Goal: Task Accomplishment & Management: Use online tool/utility

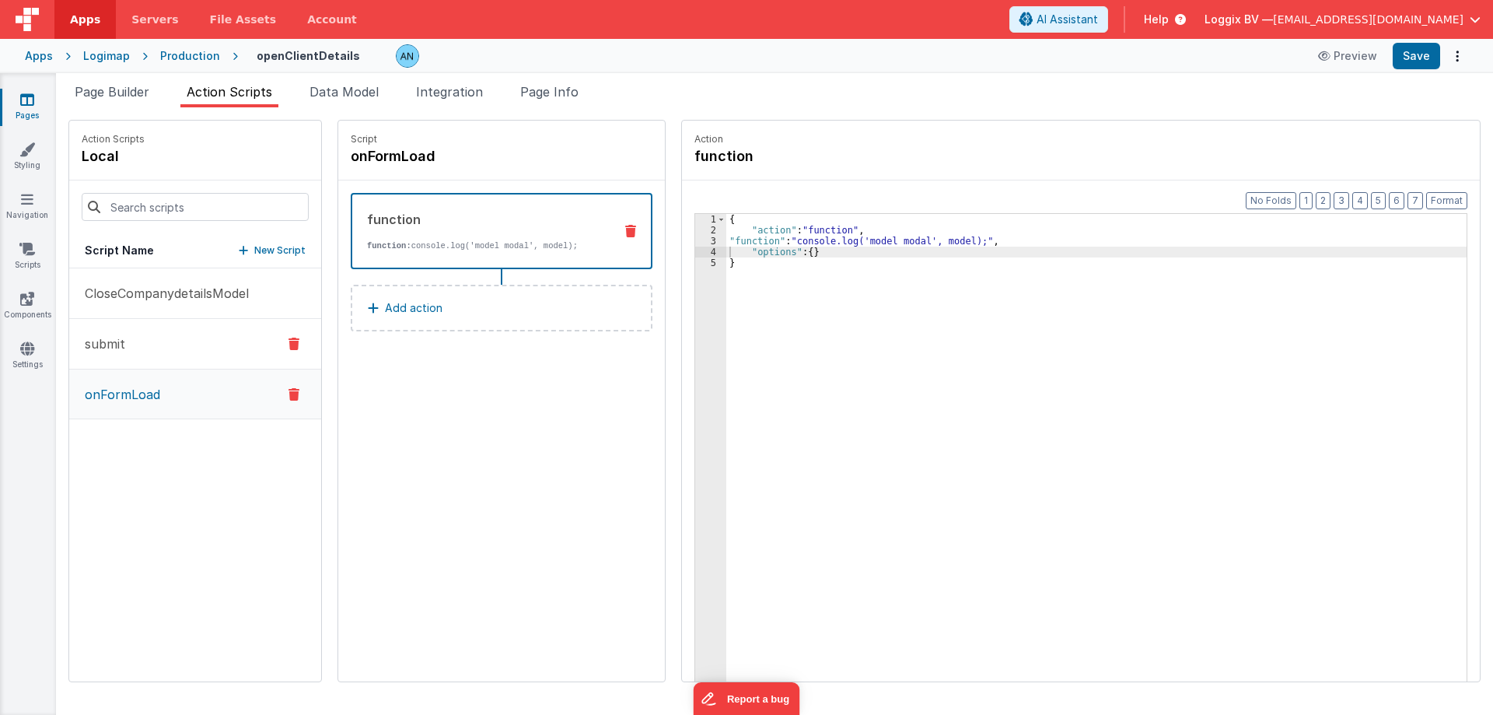
click at [197, 358] on button "submit" at bounding box center [195, 344] width 252 height 51
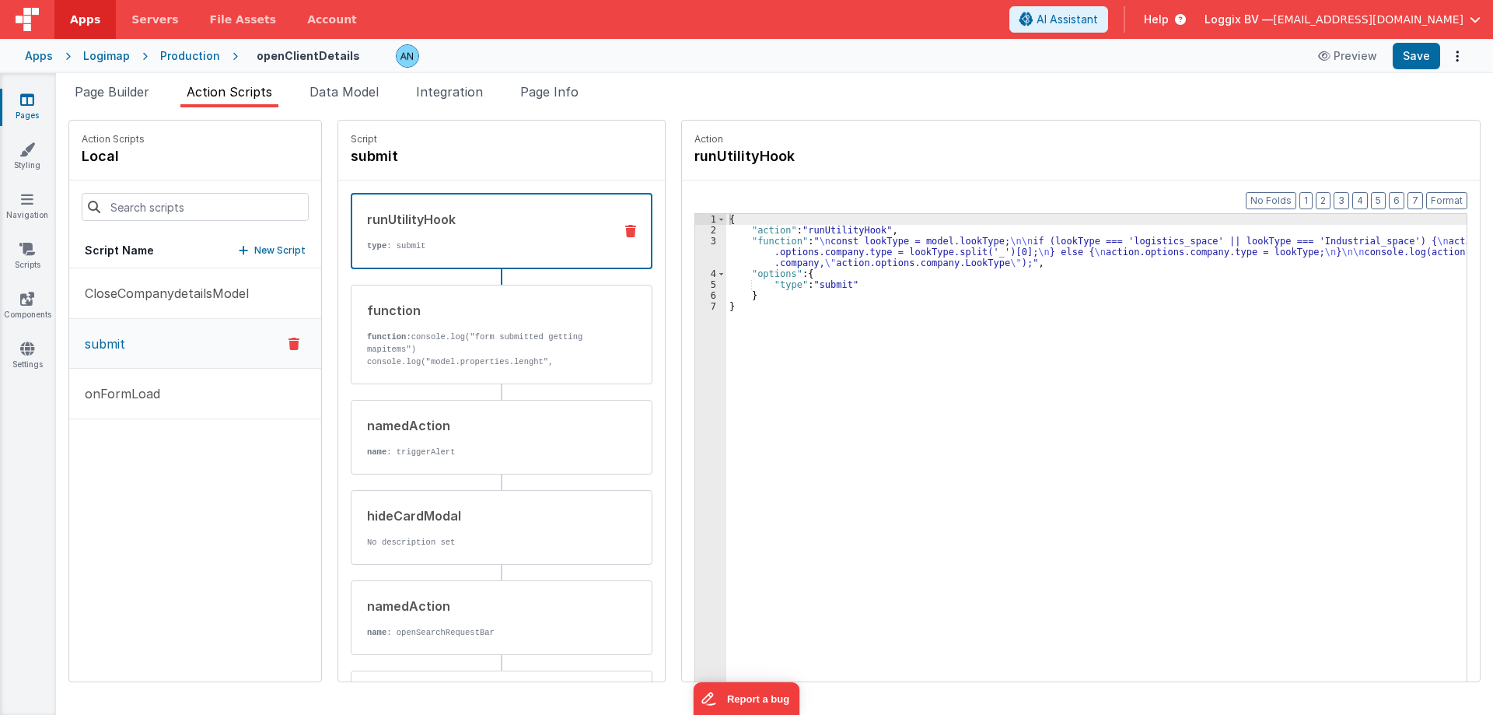
click at [695, 243] on div "3" at bounding box center [710, 252] width 31 height 33
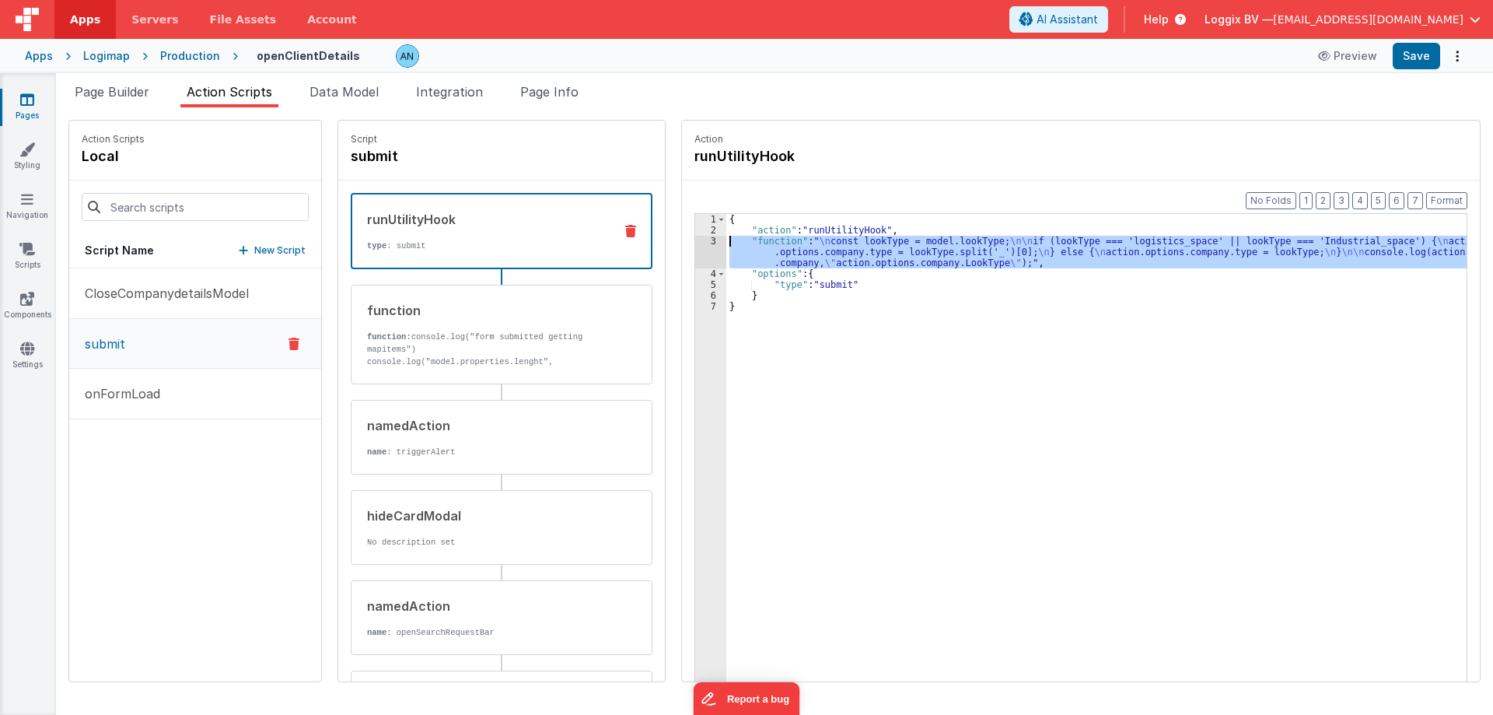
click at [695, 241] on div "3" at bounding box center [710, 252] width 31 height 33
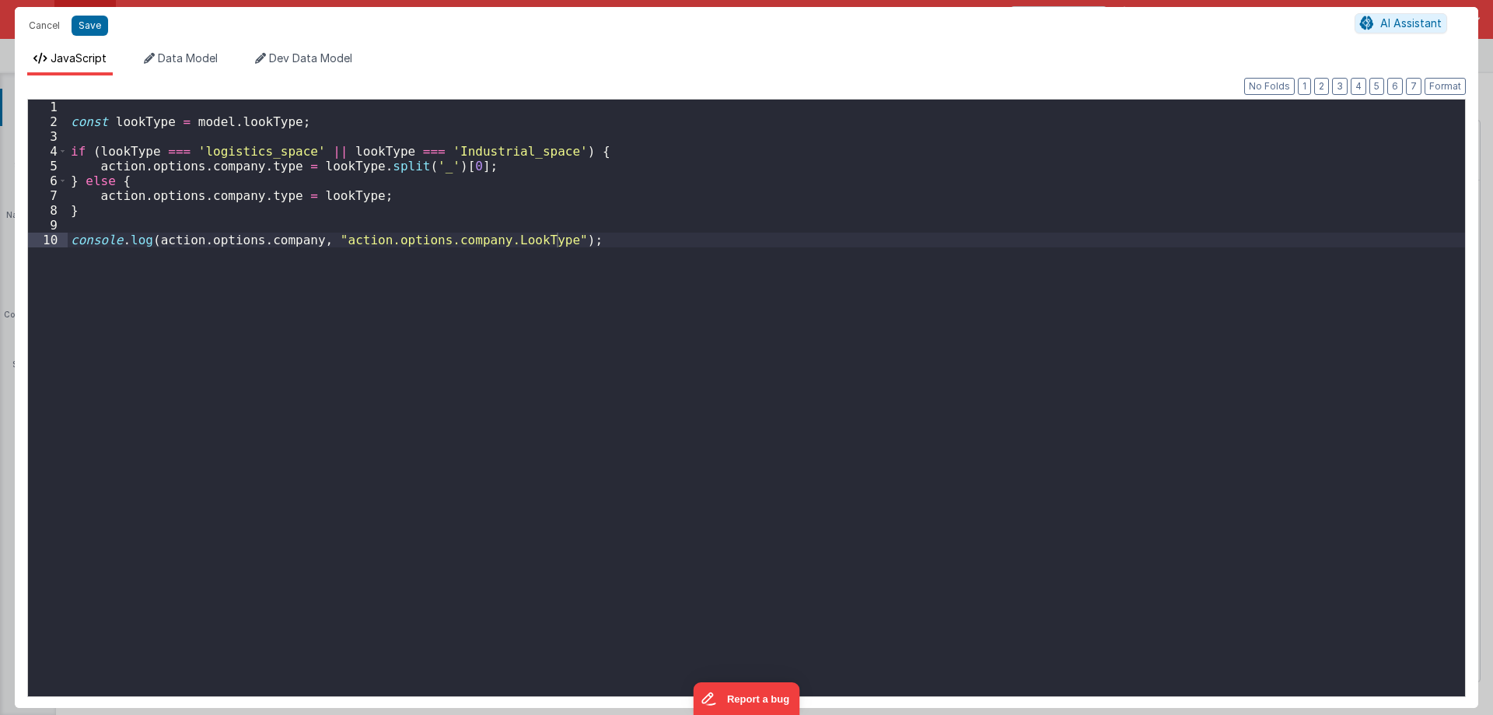
click at [622, 280] on div "const lookType = model . lookType ; if ( lookType === 'logistics_space' || look…" at bounding box center [766, 413] width 1397 height 626
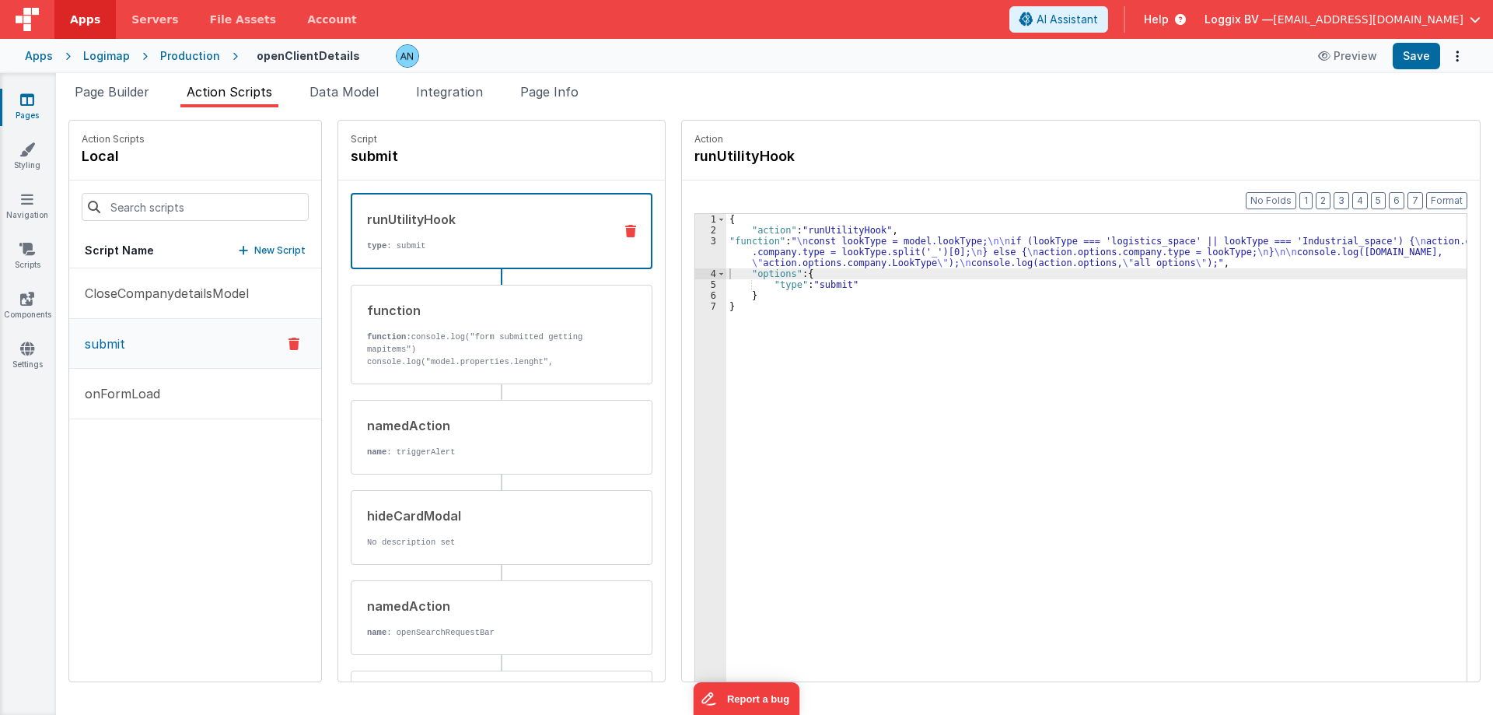
click at [30, 107] on icon at bounding box center [27, 100] width 14 height 16
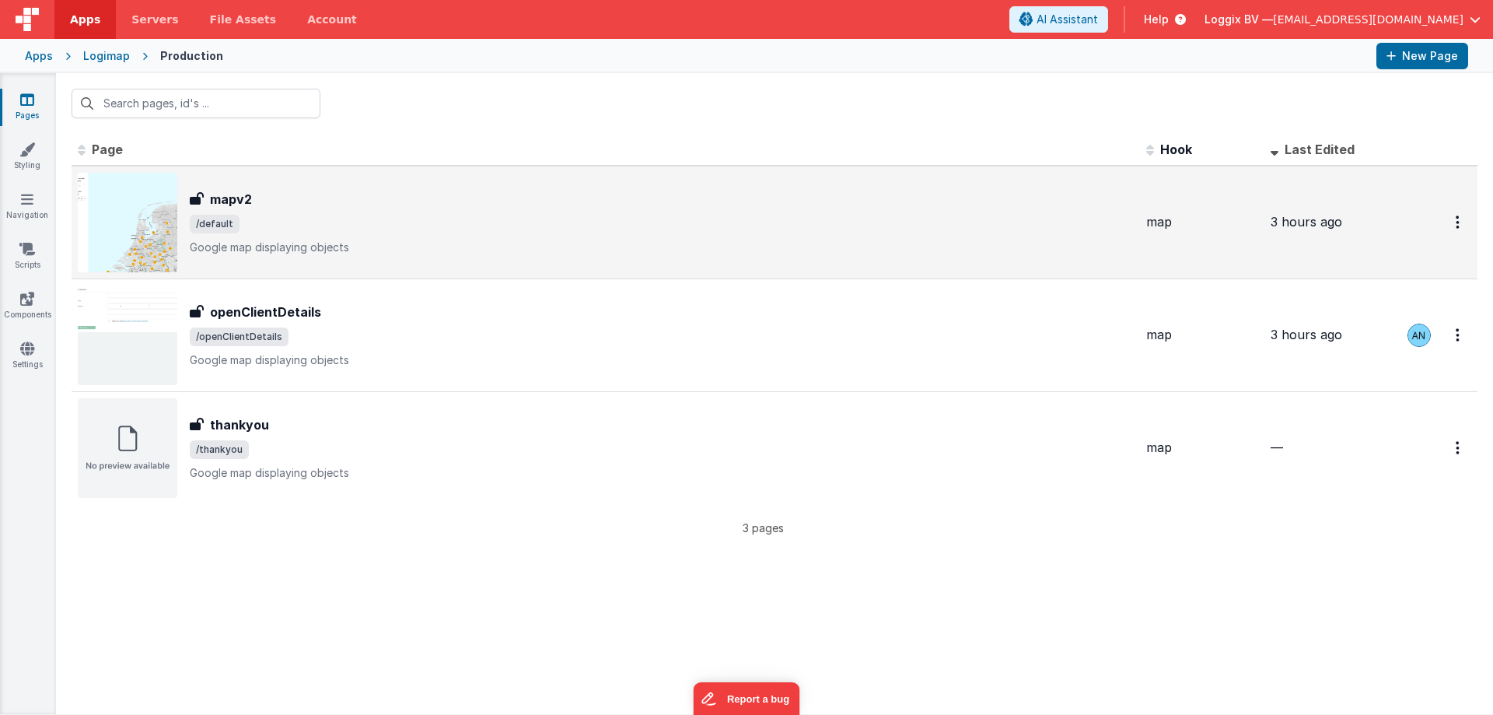
click at [331, 223] on span "/default" at bounding box center [662, 224] width 944 height 19
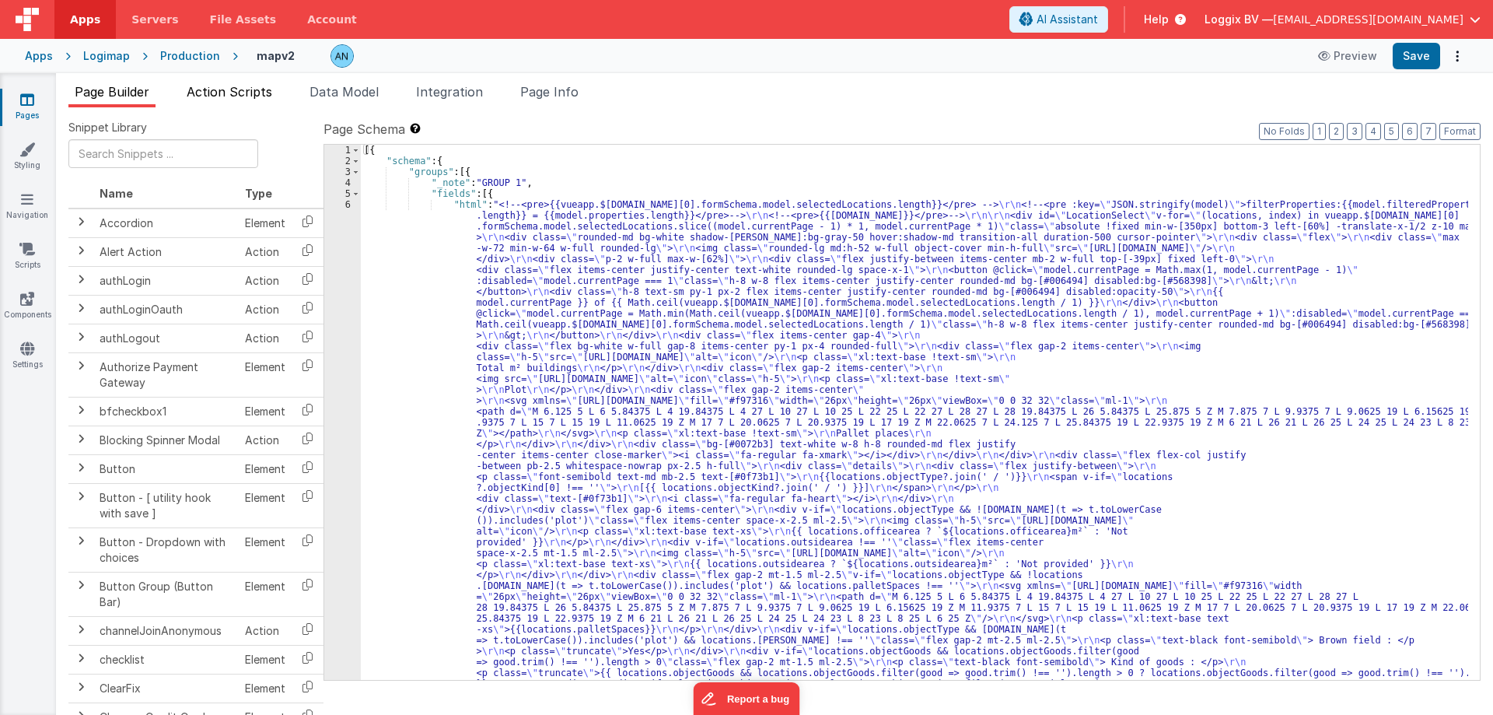
click at [267, 95] on span "Action Scripts" at bounding box center [230, 92] width 86 height 16
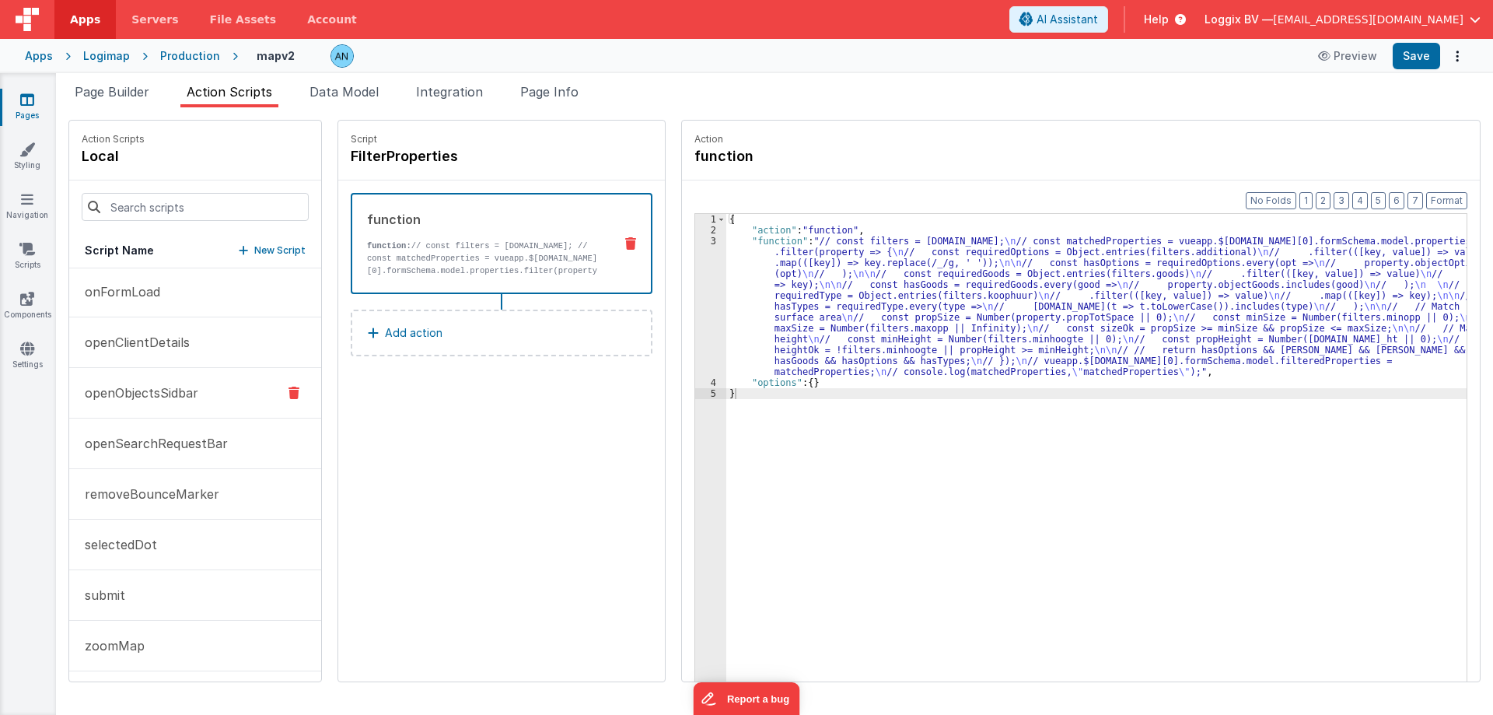
scroll to position [357, 0]
click at [195, 344] on button "openClientDetails" at bounding box center [195, 340] width 252 height 51
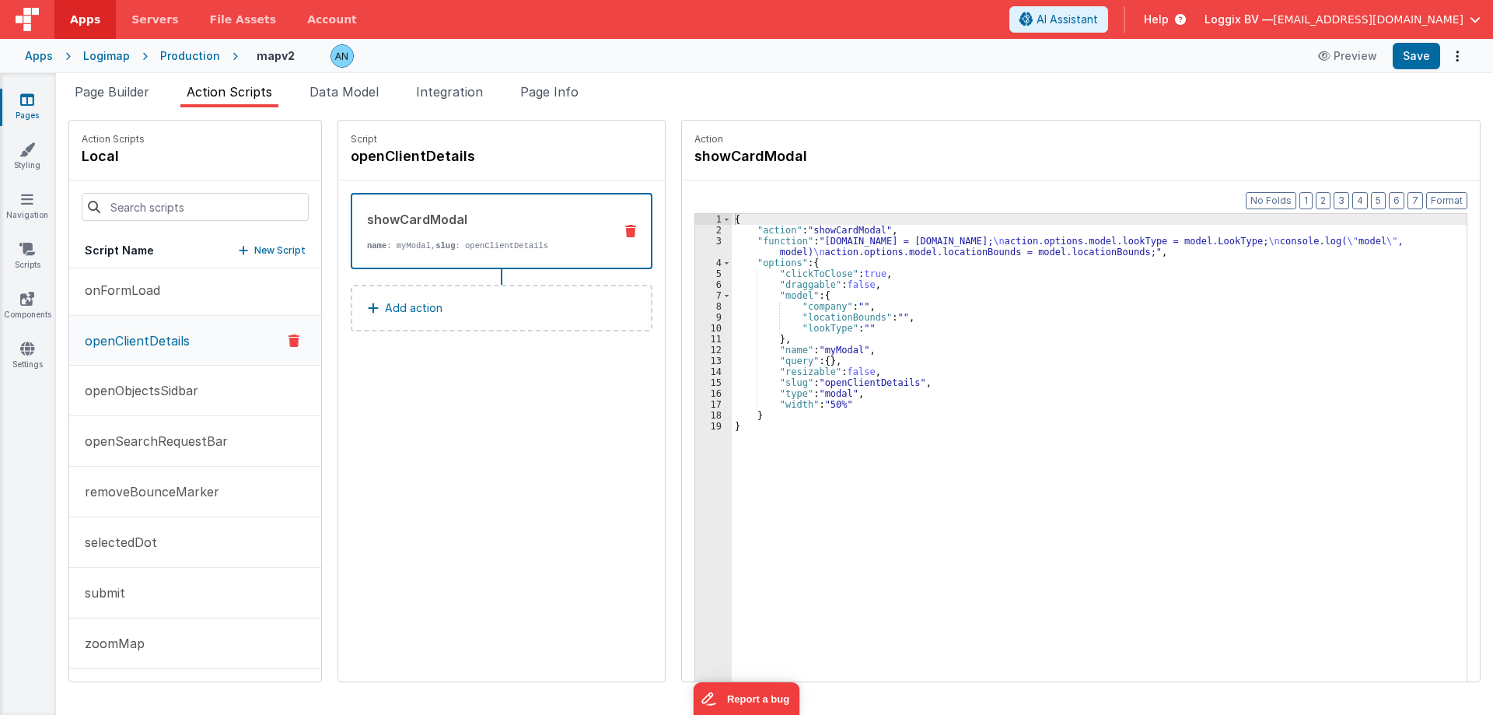
click at [703, 234] on div "2" at bounding box center [713, 230] width 37 height 11
click at [704, 237] on div "3" at bounding box center [713, 247] width 37 height 22
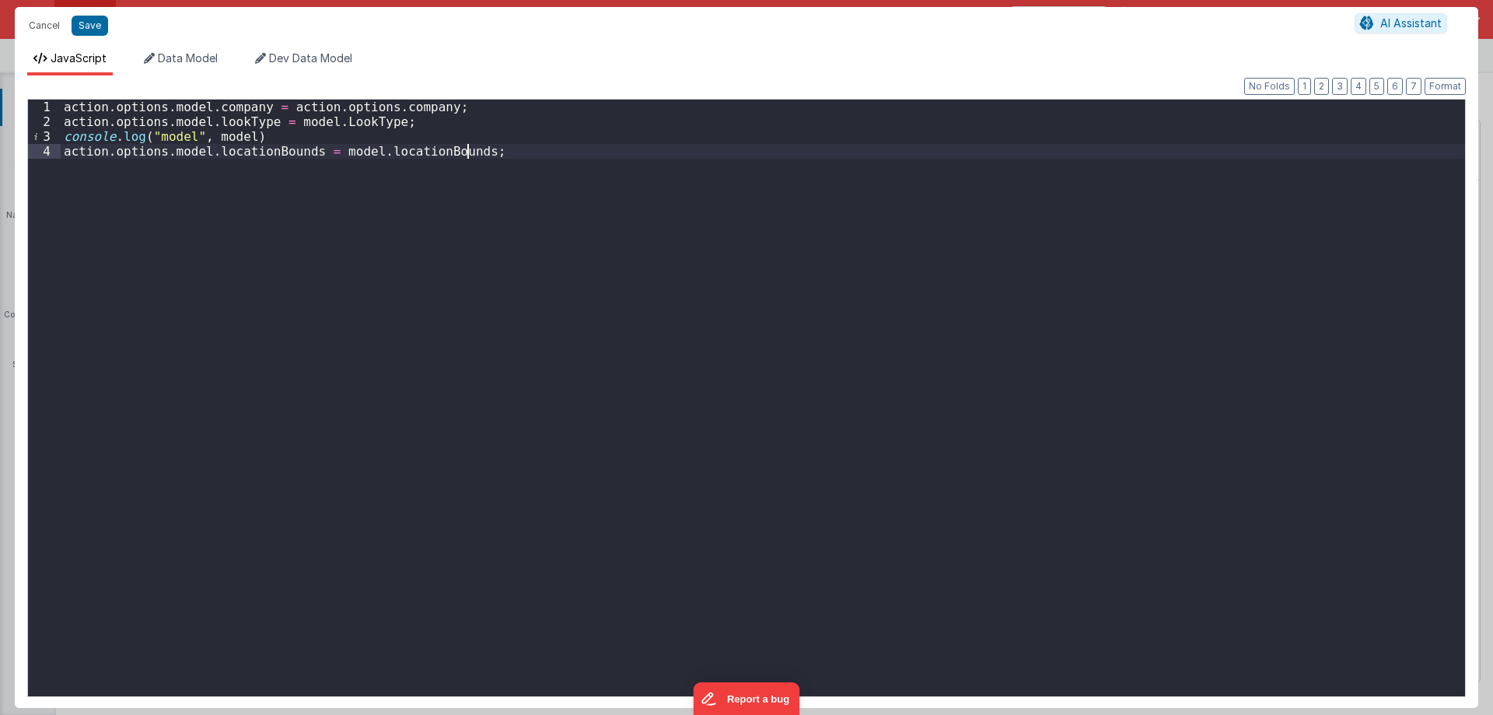
click at [556, 228] on div "action . options . model . company = action . options . company ; action . opti…" at bounding box center [763, 413] width 1404 height 626
click at [41, 16] on button "Cancel" at bounding box center [44, 26] width 47 height 22
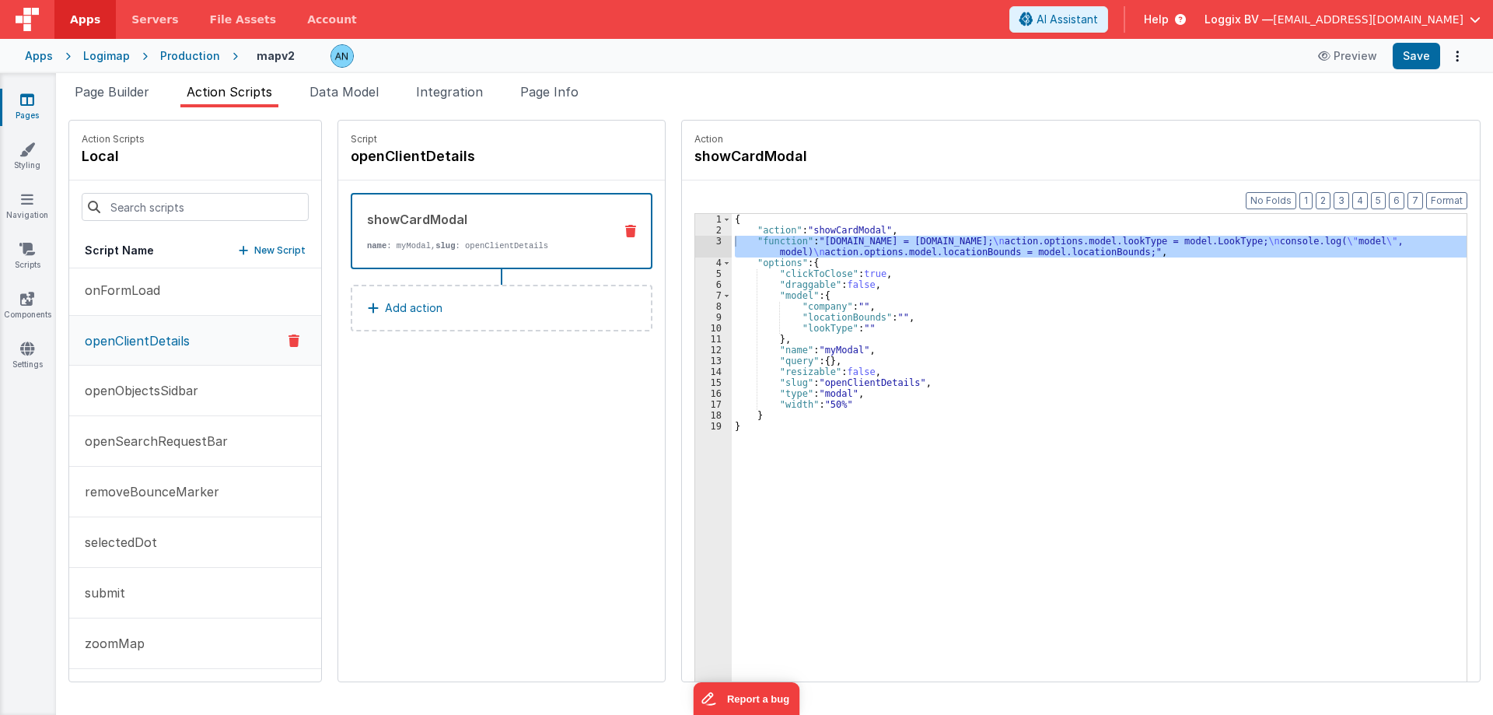
click at [93, 19] on span "Apps" at bounding box center [85, 20] width 30 height 16
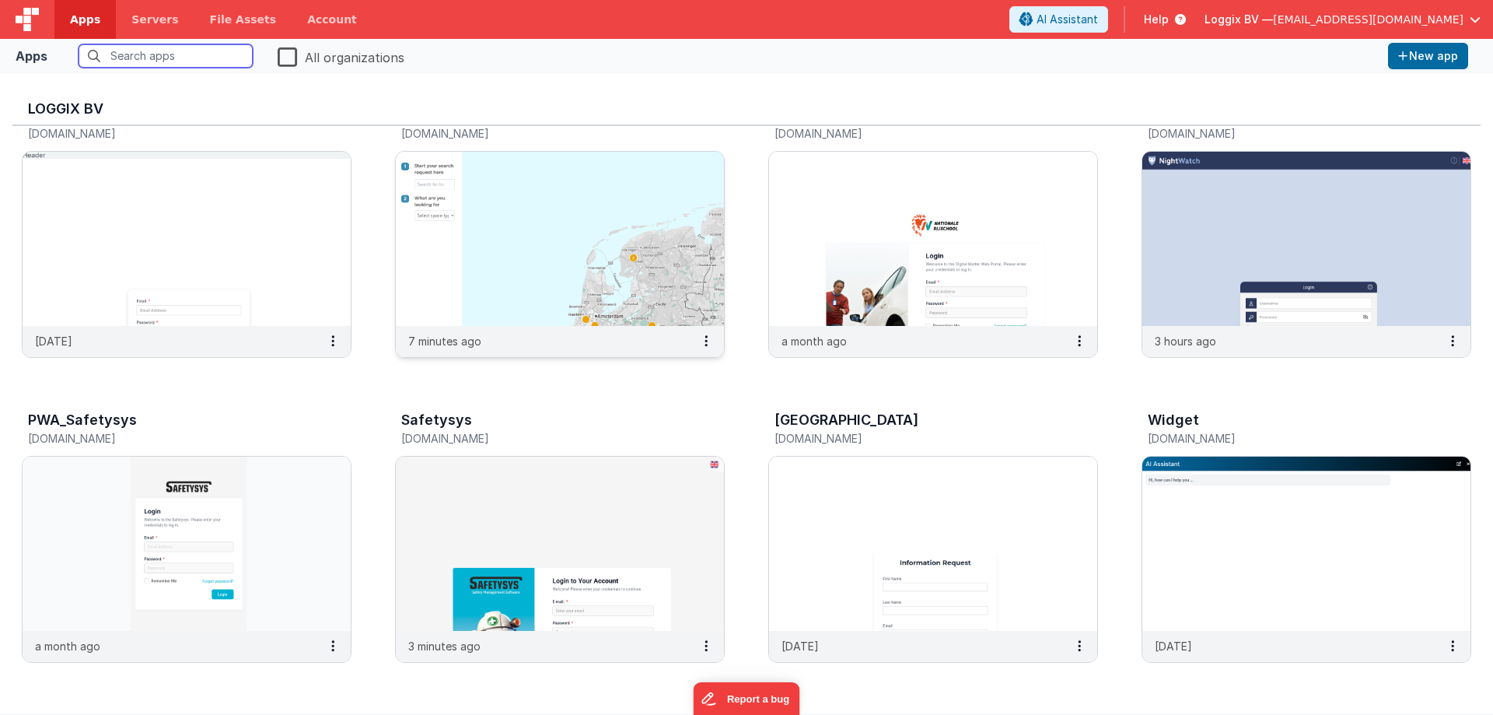
scroll to position [233, 0]
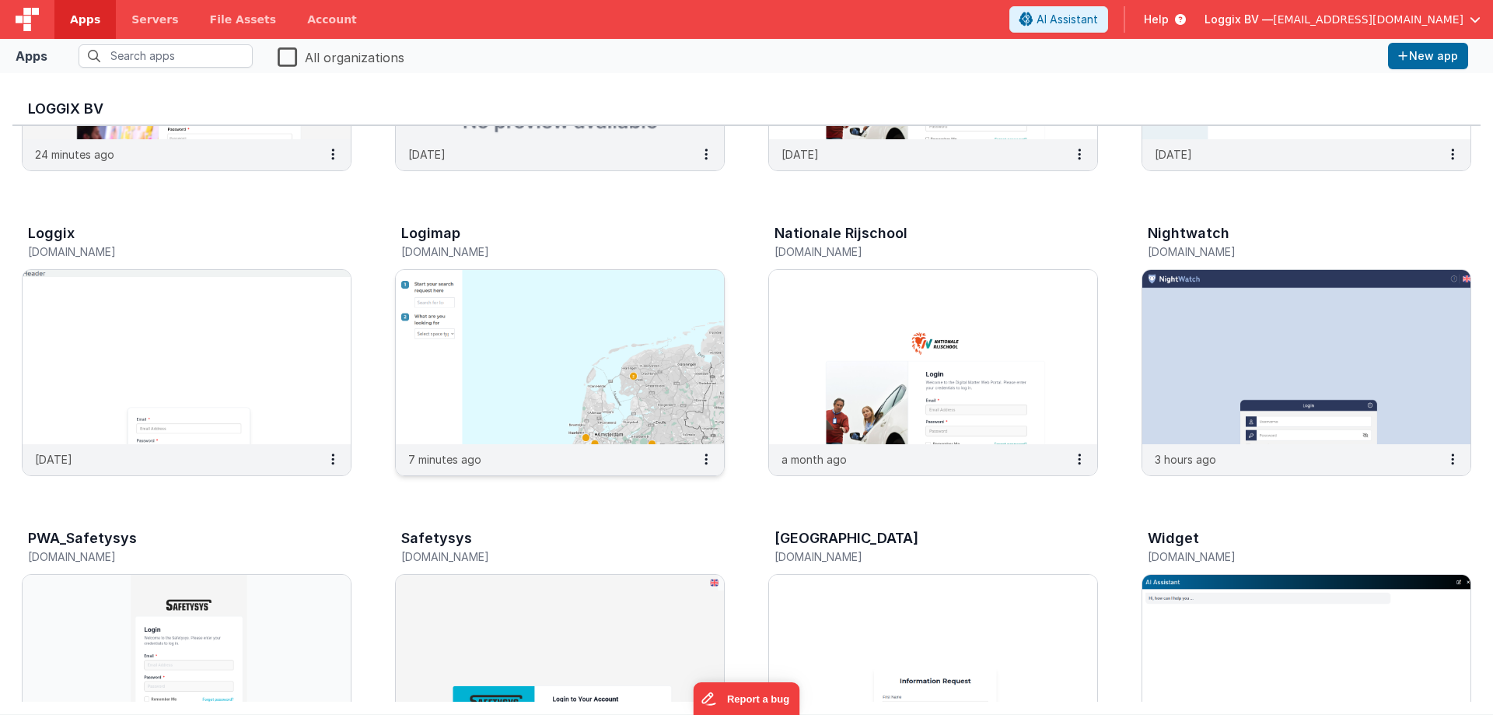
click at [536, 369] on img at bounding box center [560, 357] width 328 height 174
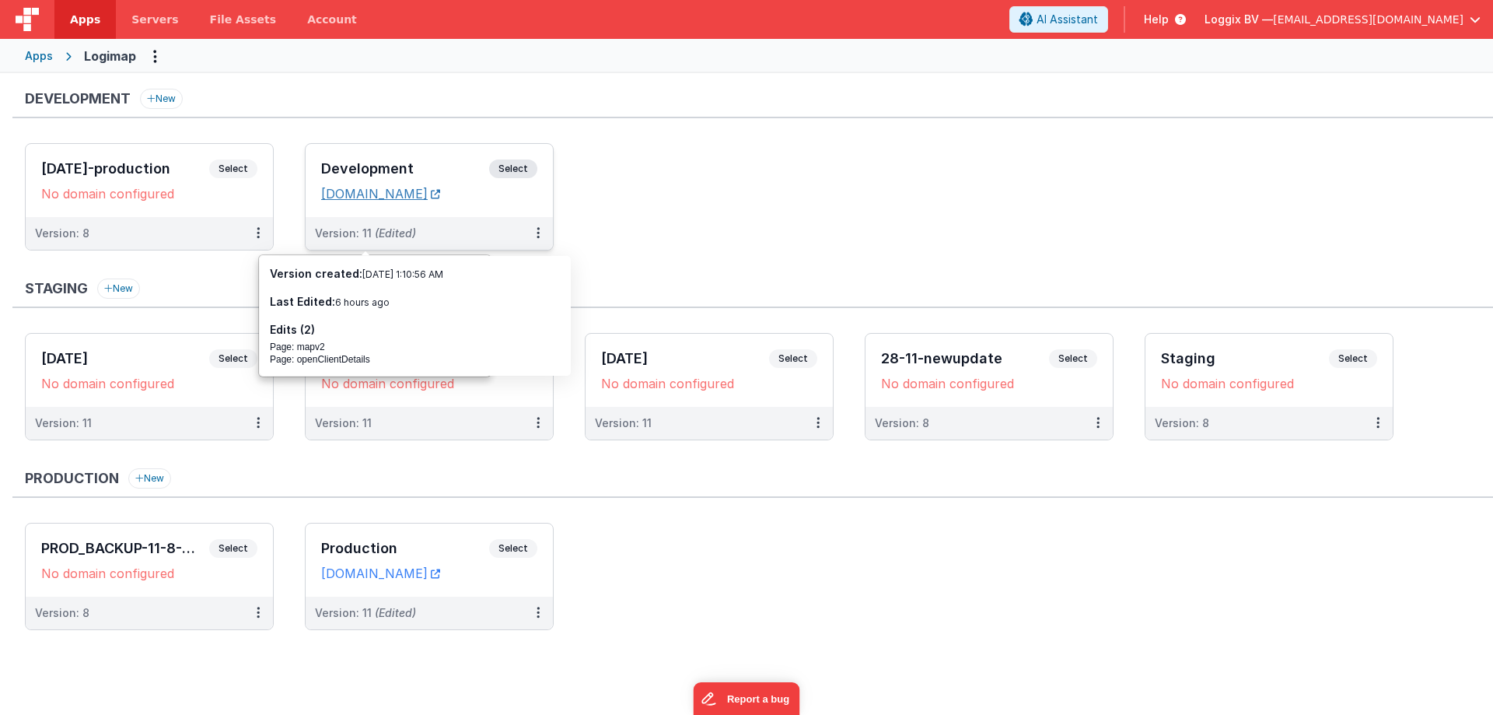
click at [401, 198] on link "logimap.clientportal.cloud" at bounding box center [380, 194] width 119 height 16
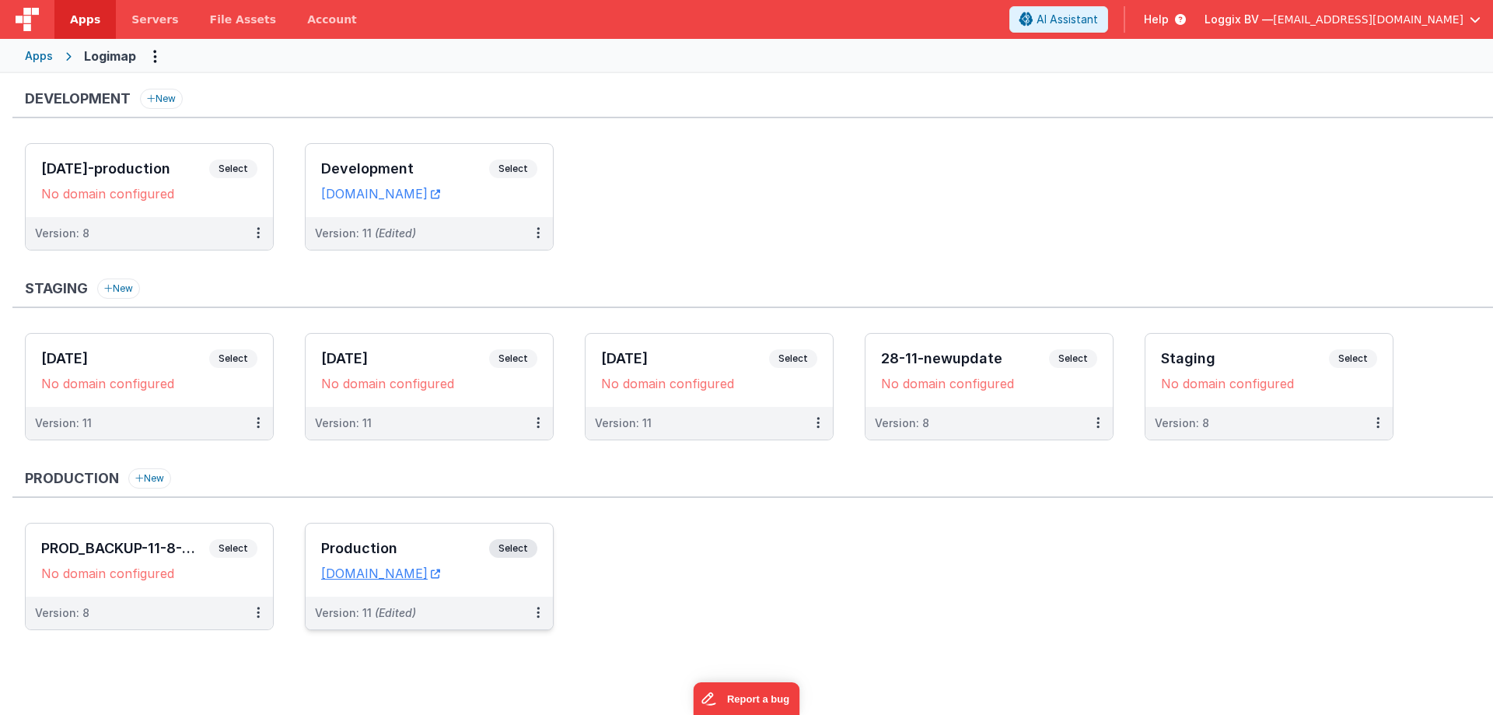
click at [495, 544] on span "Select" at bounding box center [513, 548] width 48 height 19
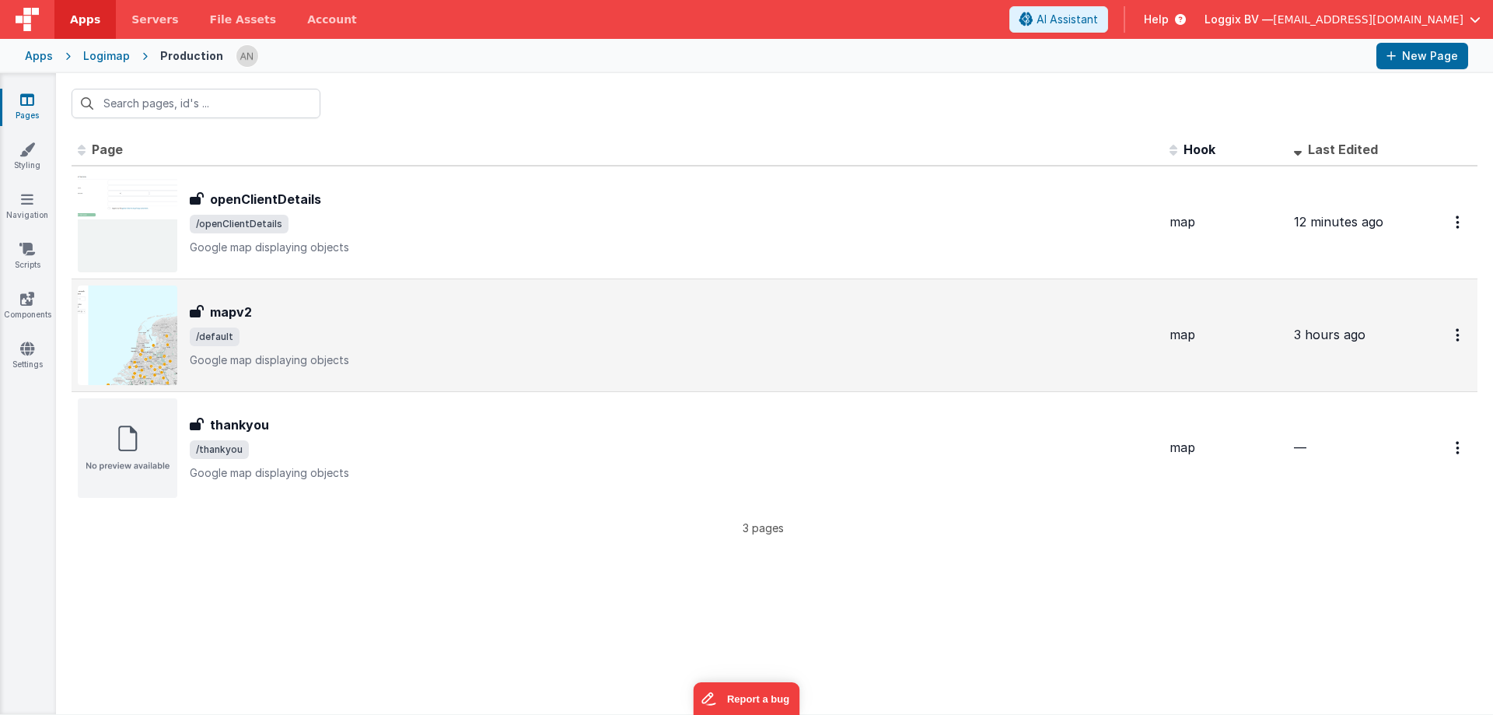
click at [297, 344] on span "/default" at bounding box center [673, 336] width 967 height 19
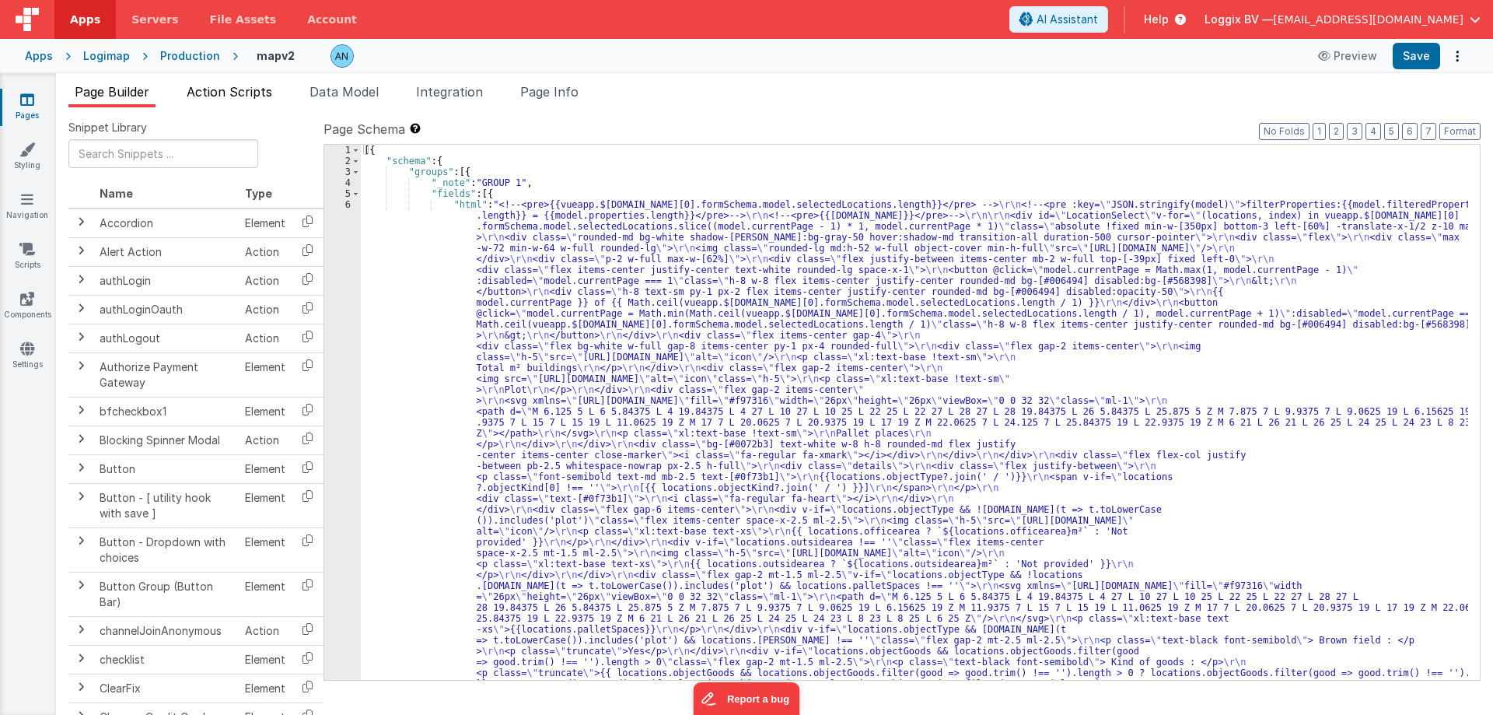
click at [227, 88] on span "Action Scripts" at bounding box center [230, 92] width 86 height 16
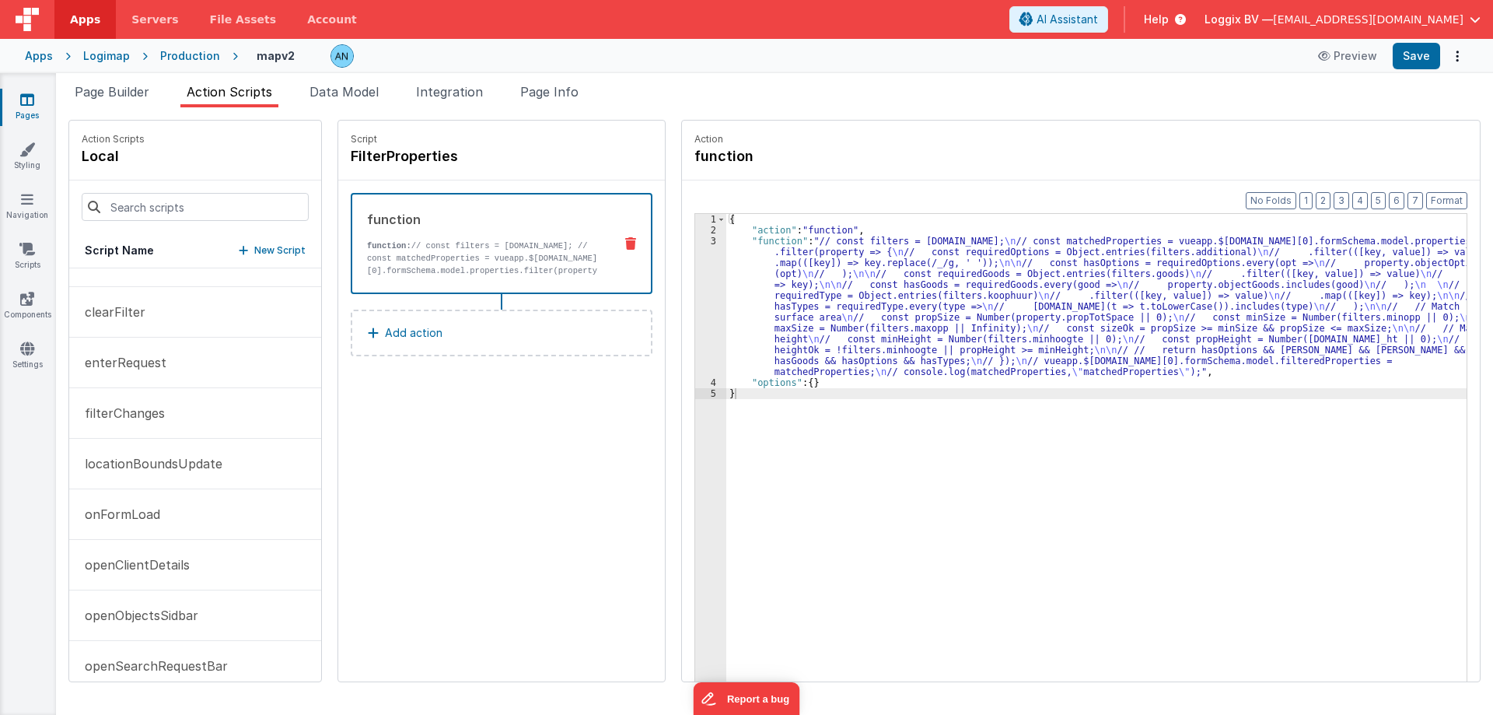
scroll to position [357, 0]
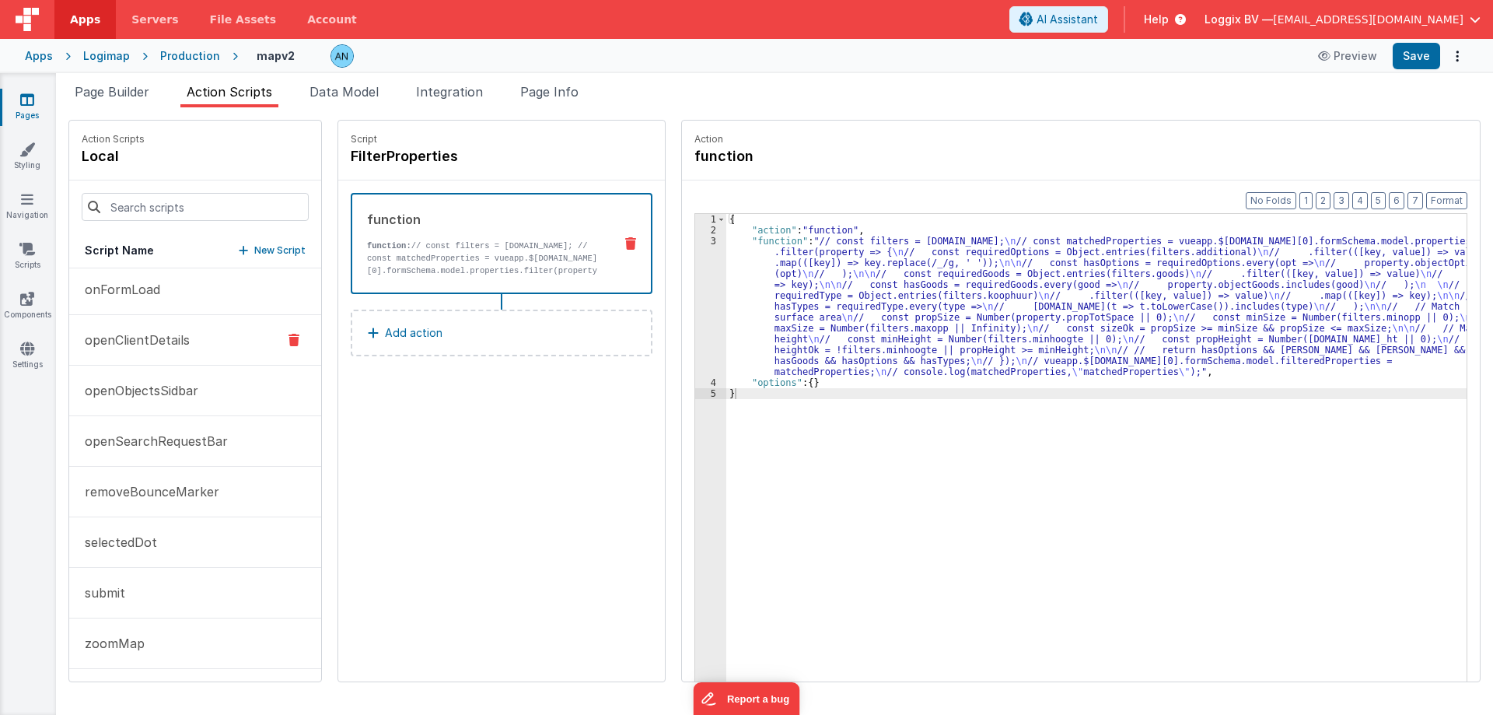
click at [201, 338] on button "openClientDetails" at bounding box center [195, 340] width 252 height 51
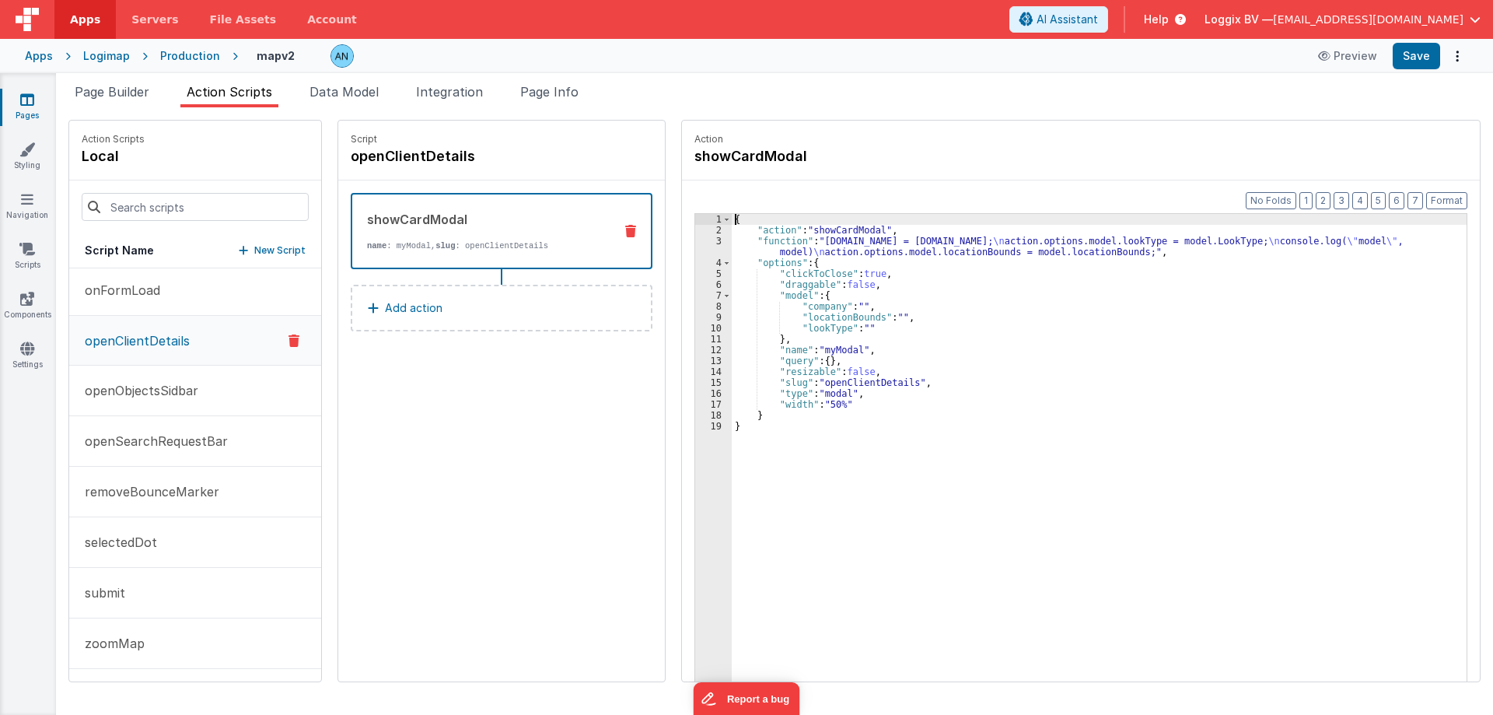
click at [699, 236] on div "3" at bounding box center [713, 247] width 37 height 22
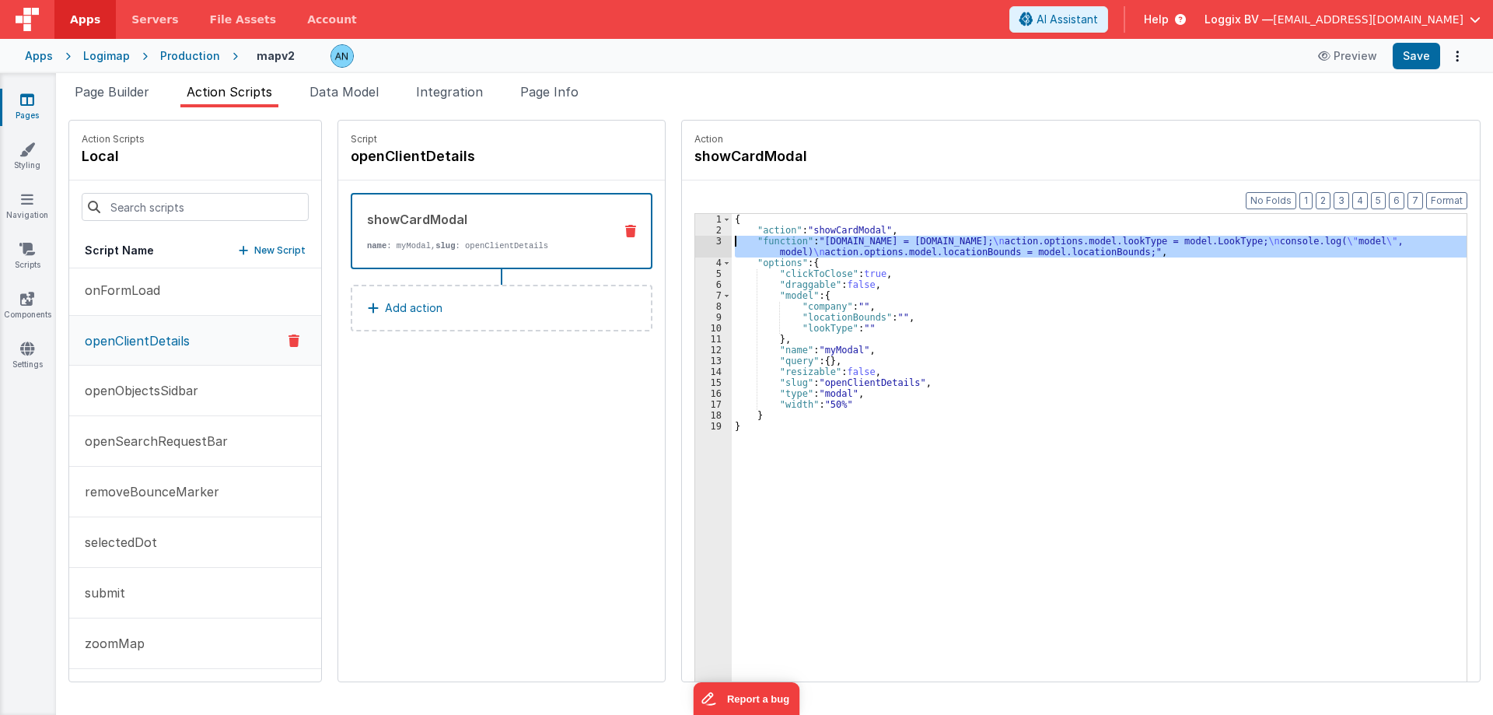
click at [706, 236] on div "3" at bounding box center [713, 247] width 37 height 22
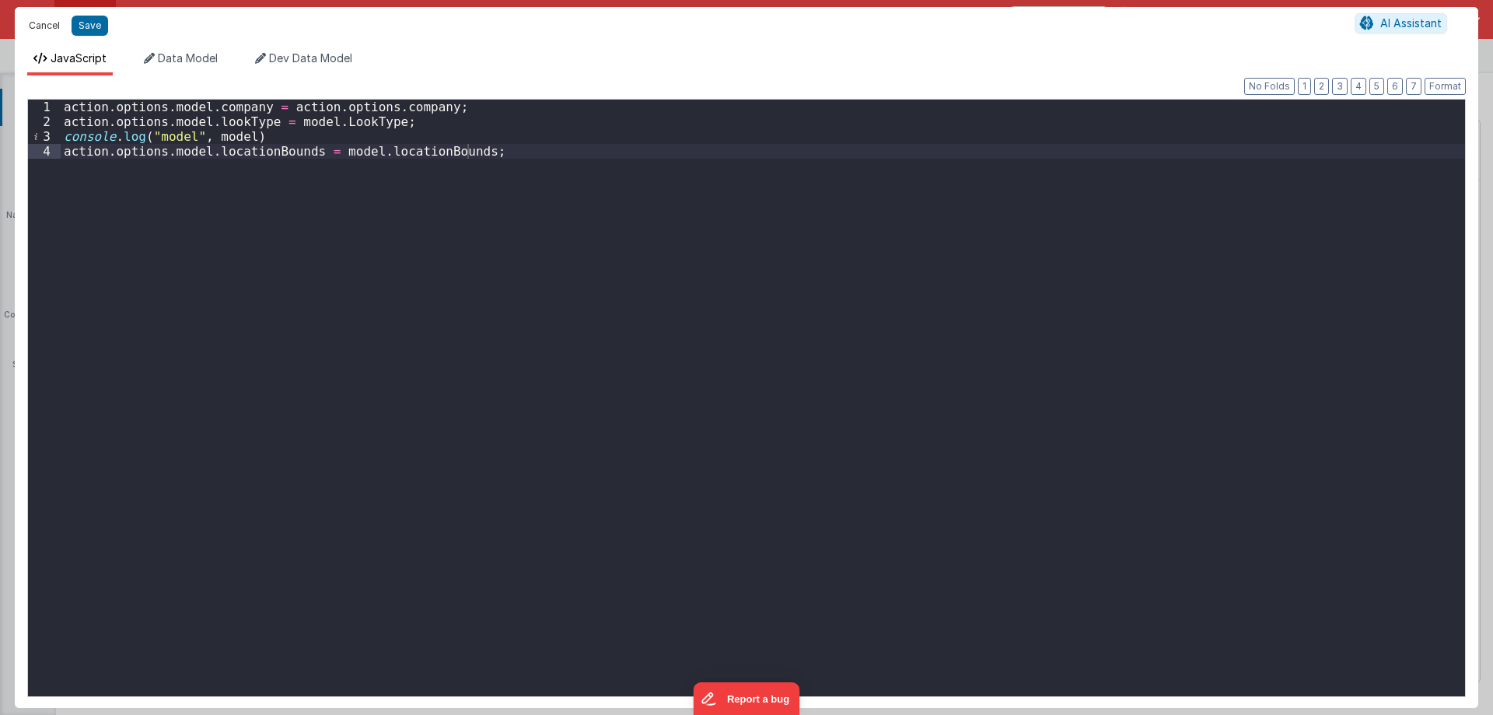
click at [48, 26] on button "Cancel" at bounding box center [44, 26] width 47 height 22
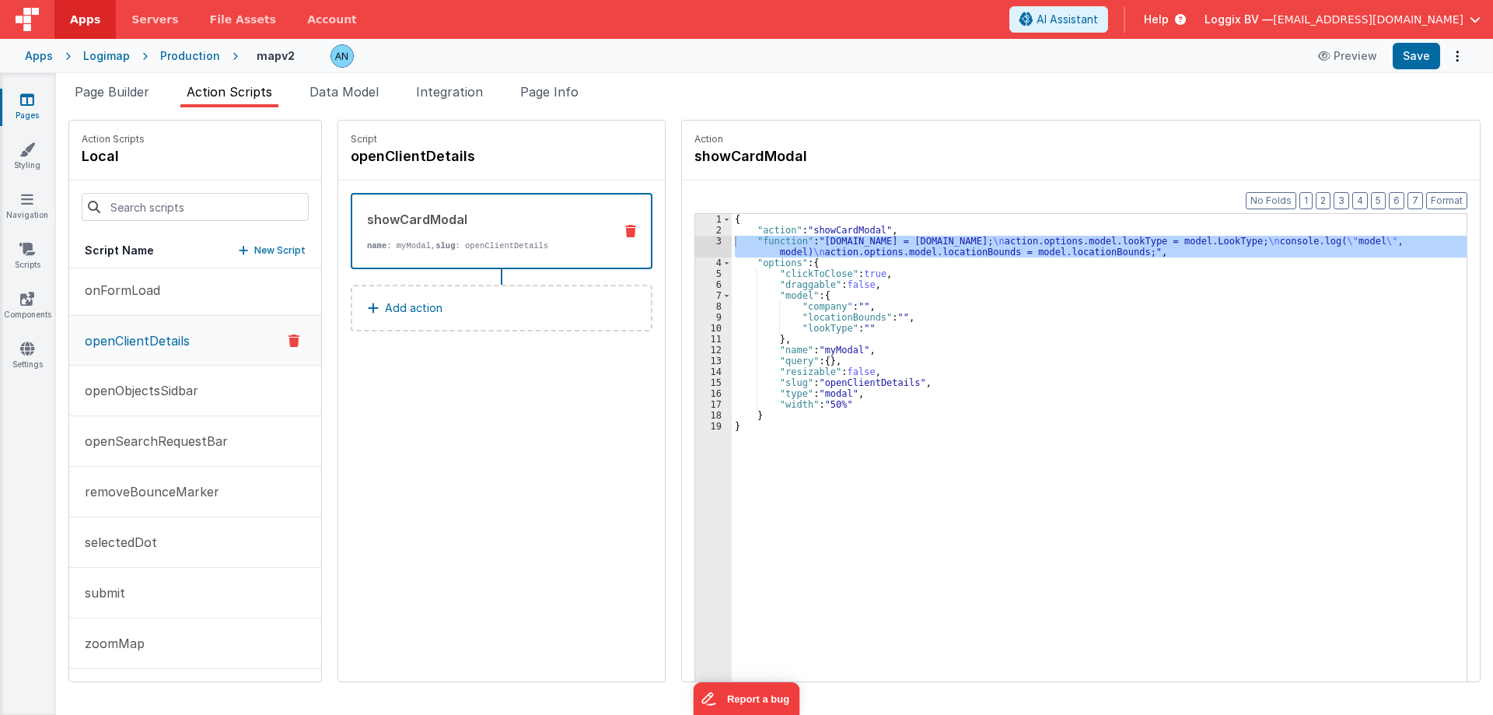
click at [30, 107] on link "Pages" at bounding box center [27, 107] width 56 height 31
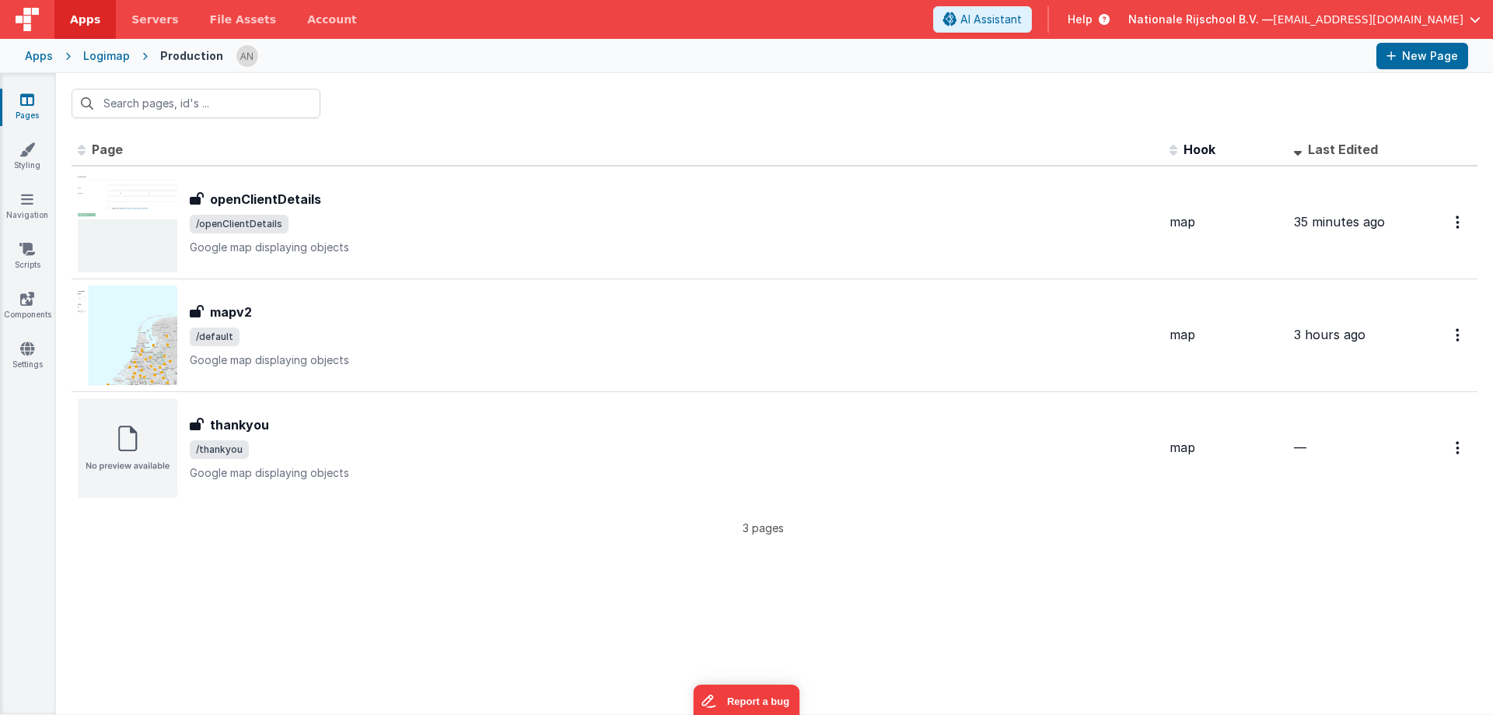
click at [491, 51] on div at bounding box center [800, 56] width 1128 height 26
drag, startPoint x: 687, startPoint y: 68, endPoint x: 569, endPoint y: 79, distance: 118.0
click at [687, 68] on div at bounding box center [800, 56] width 1128 height 26
click at [423, 108] on div at bounding box center [774, 103] width 1437 height 61
